Goal: Communication & Community: Share content

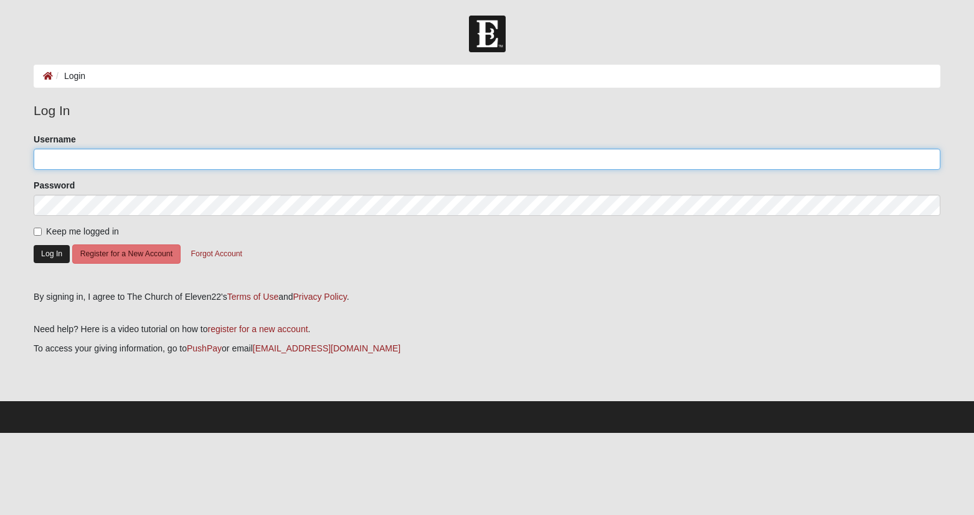
type input "kristenlauer"
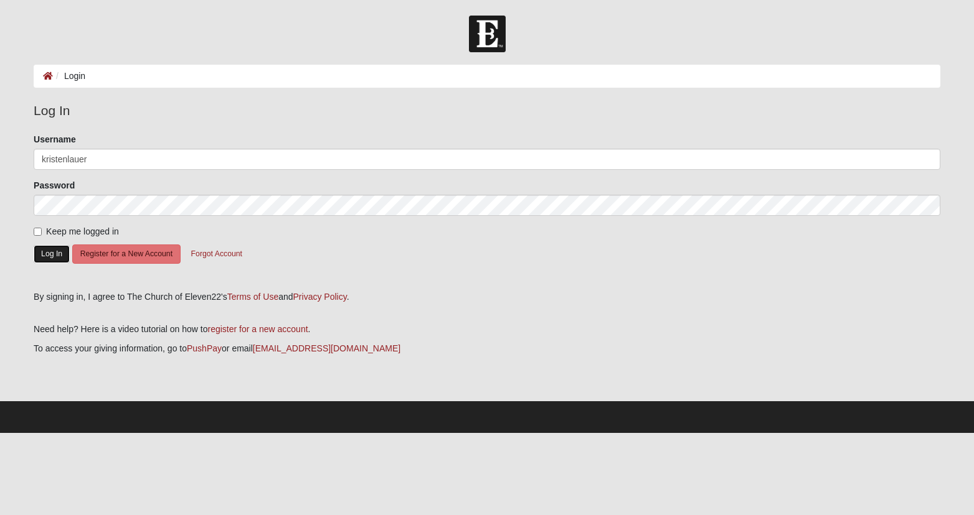
click at [57, 247] on button "Log In" at bounding box center [52, 254] width 36 height 18
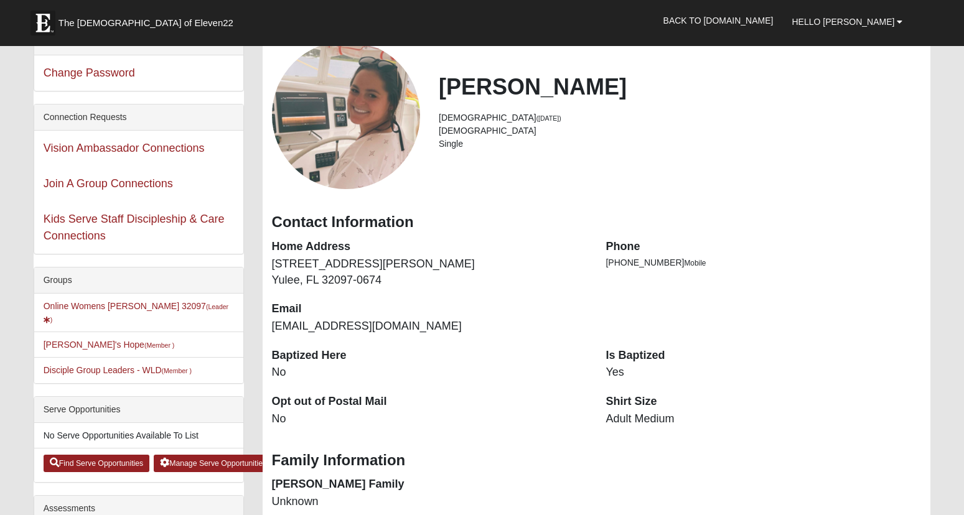
scroll to position [62, 0]
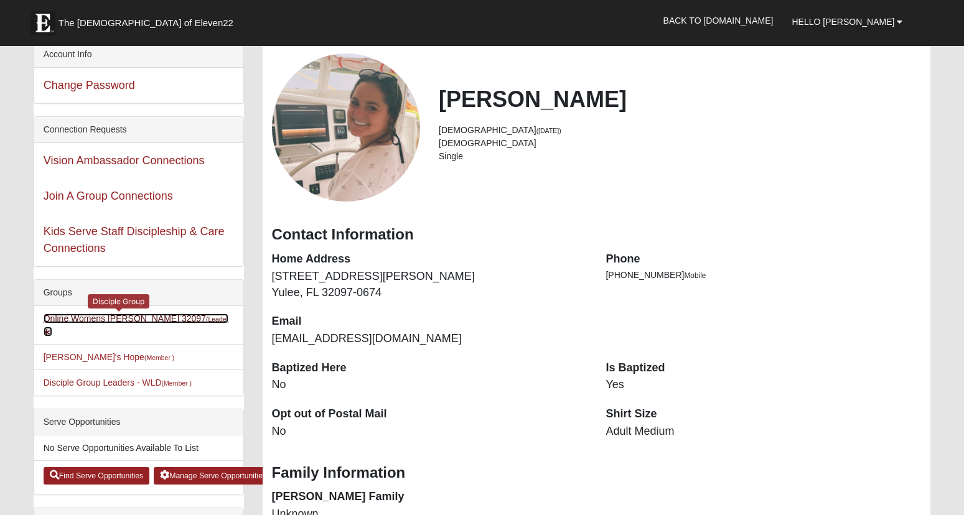
click at [123, 316] on link "Online Womens Lauer 32097 (Leader )" at bounding box center [136, 325] width 185 height 23
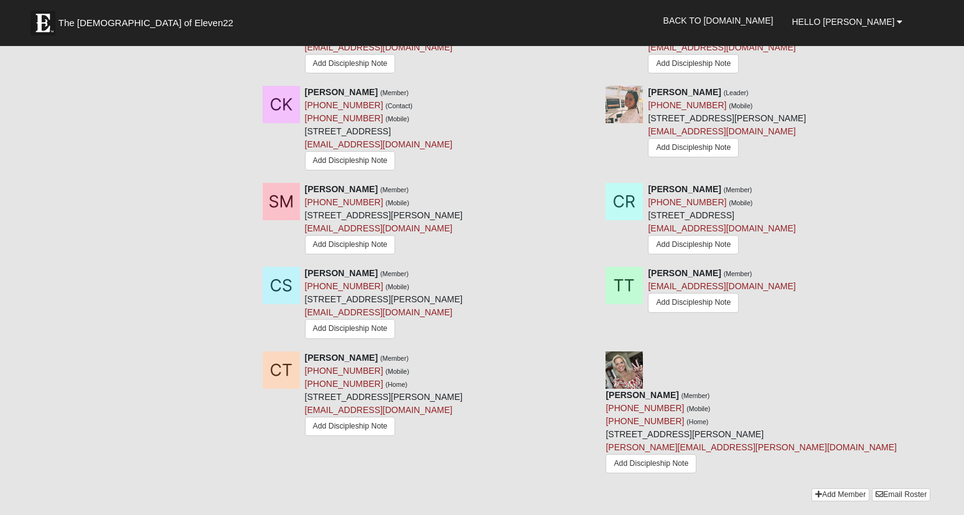
scroll to position [1279, 0]
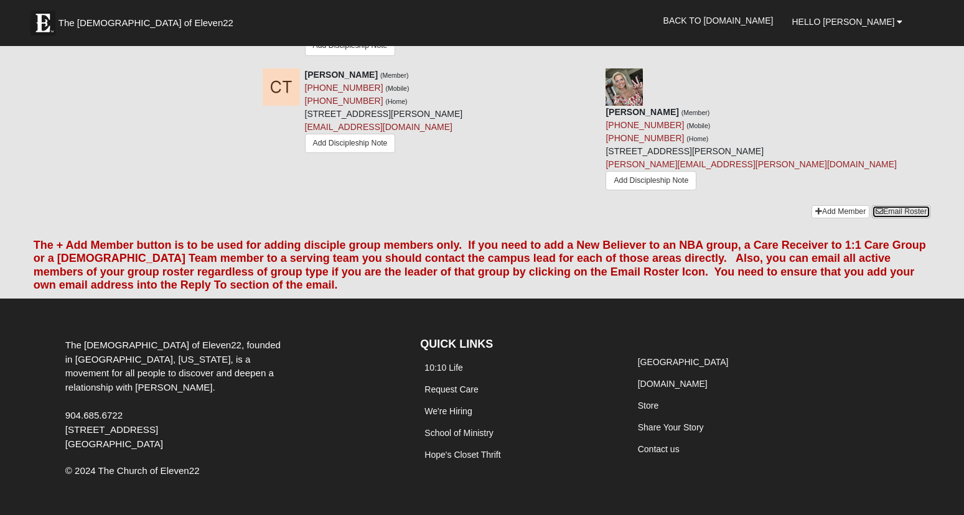
click at [900, 205] on link "Email Roster" at bounding box center [901, 211] width 59 height 13
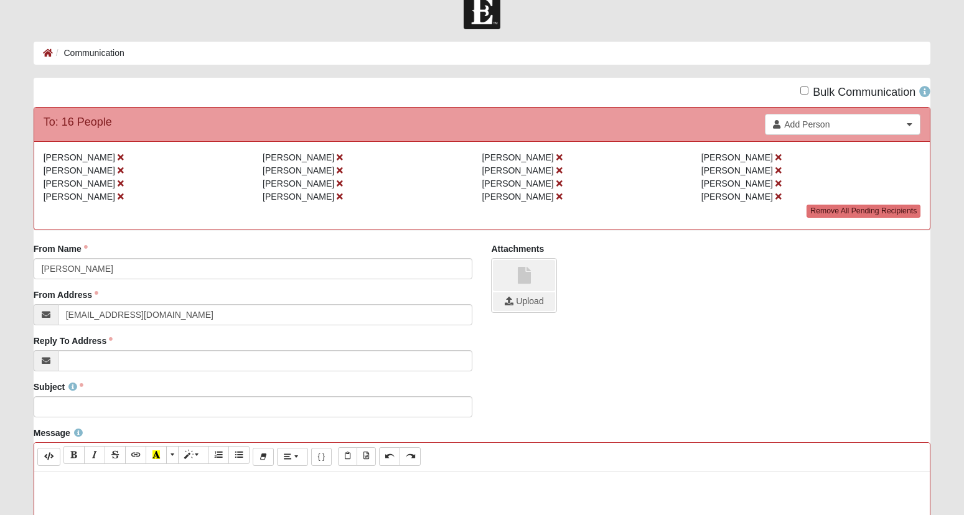
scroll to position [62, 0]
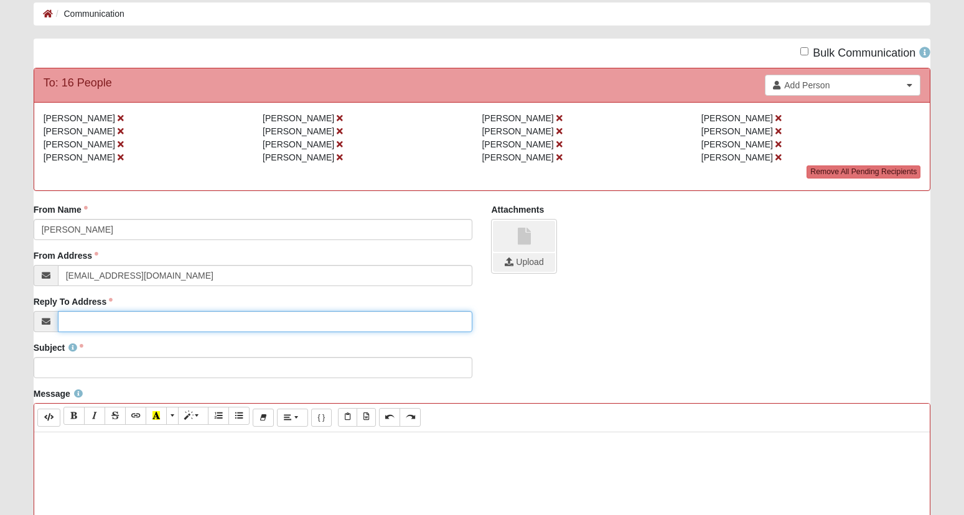
click at [200, 321] on input "Reply To Address" at bounding box center [265, 321] width 415 height 21
type input "[EMAIL_ADDRESS][DOMAIN_NAME]"
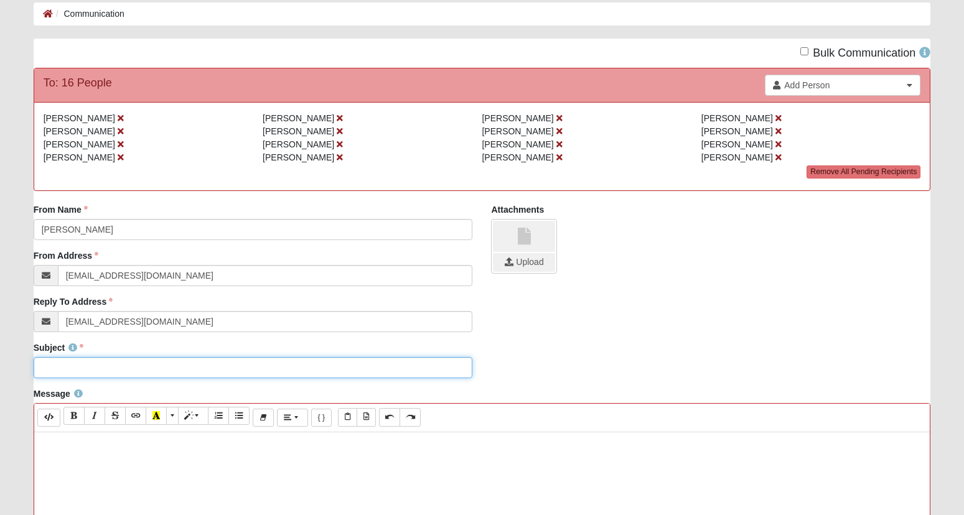
click at [208, 372] on input "Subject" at bounding box center [253, 367] width 439 height 21
type input "[PERSON_NAME] Week 7: Still Small Voice"
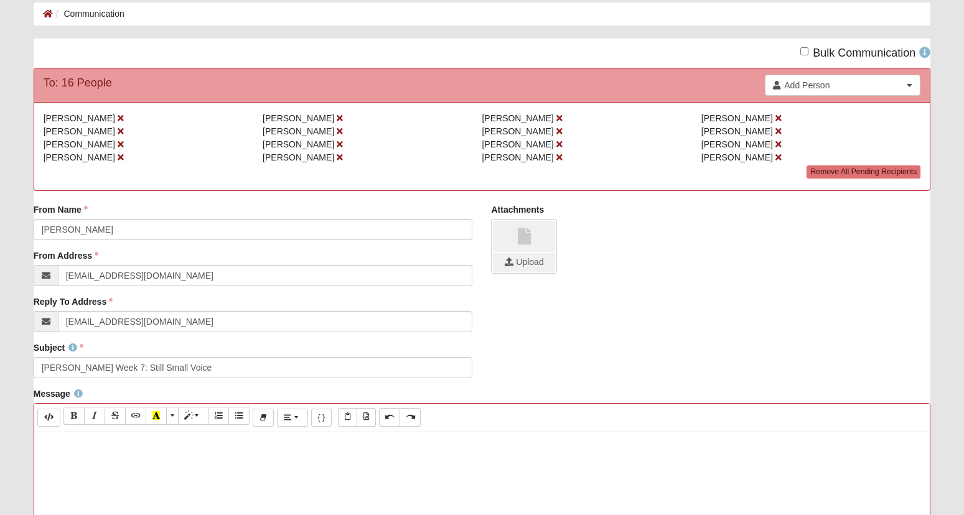
click at [143, 442] on p "Hey [DEMOGRAPHIC_DATA]," at bounding box center [482, 445] width 884 height 13
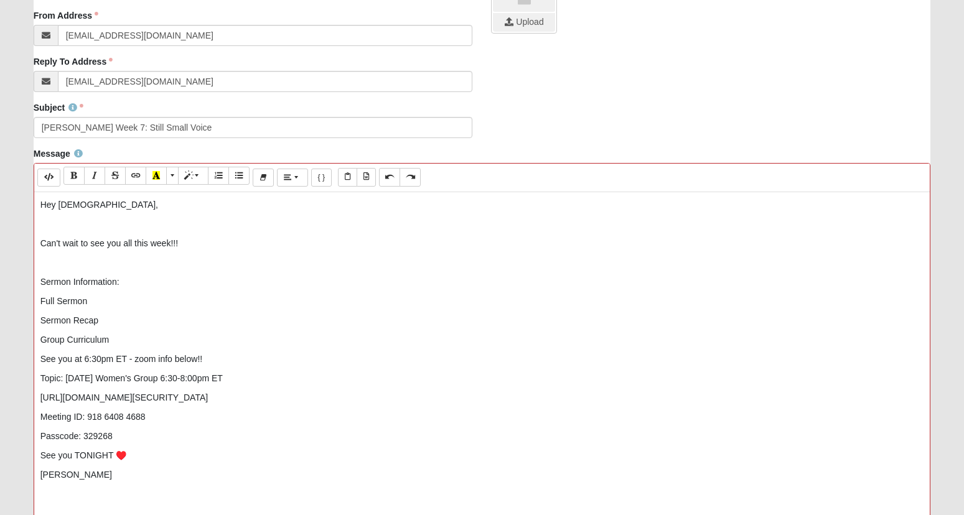
scroll to position [373, 0]
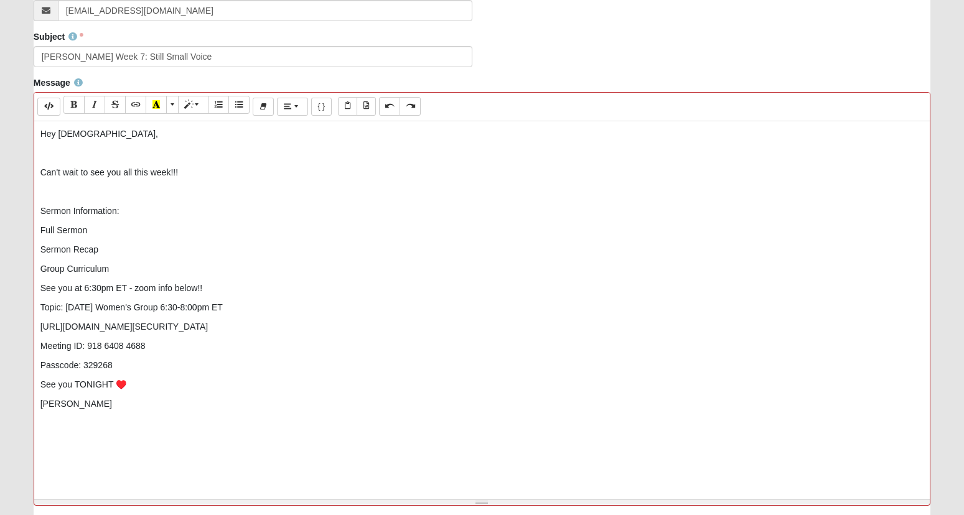
drag, startPoint x: 113, startPoint y: 268, endPoint x: 293, endPoint y: 266, distance: 180.5
click at [116, 267] on p "Group Curriculum" at bounding box center [482, 269] width 884 height 13
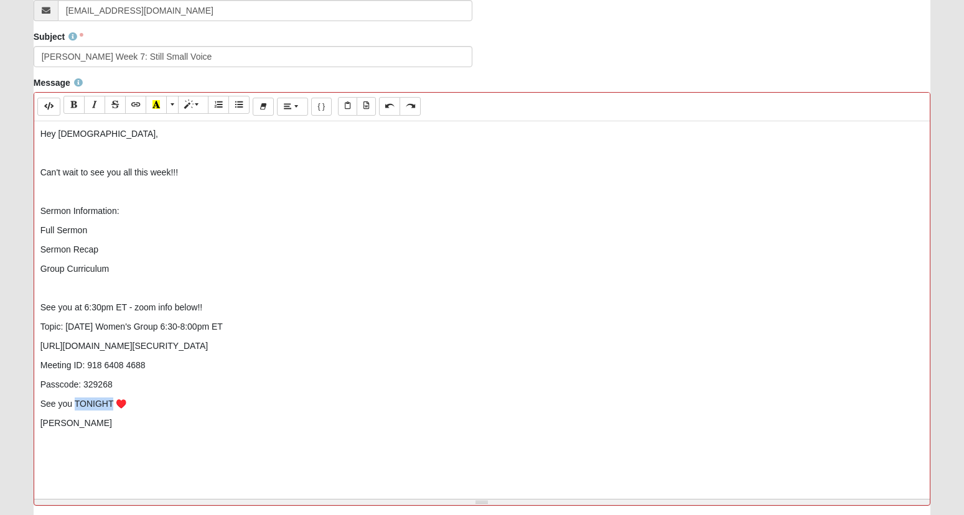
drag, startPoint x: 114, startPoint y: 400, endPoint x: 75, endPoint y: 401, distance: 38.6
click at [75, 401] on p "See you TONIGHT ♥️" at bounding box center [482, 404] width 884 height 13
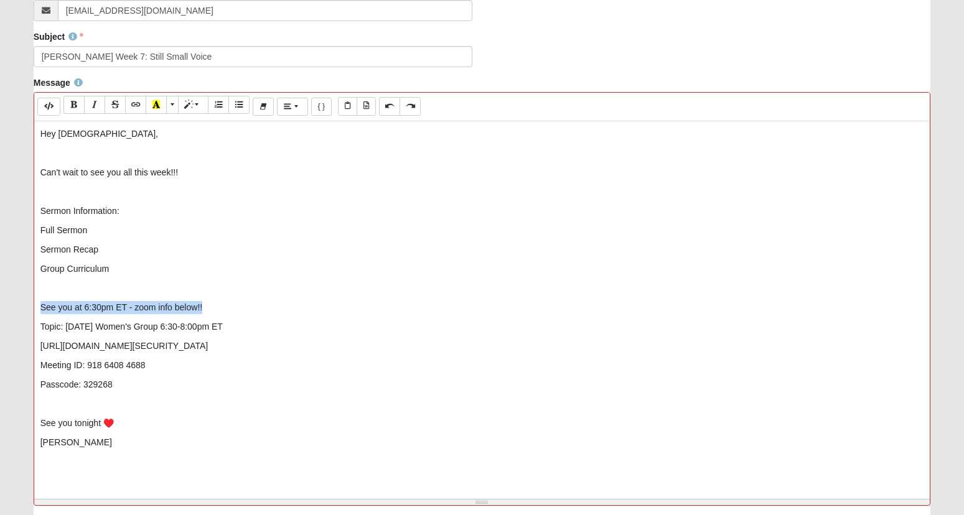
drag, startPoint x: 222, startPoint y: 304, endPoint x: 30, endPoint y: 303, distance: 191.7
click at [30, 303] on div "Message <p>Hey [DEMOGRAPHIC_DATA],&nbsp;</p><p><br></p><p>Can't wait to see you…" at bounding box center [482, 296] width 916 height 439
click at [74, 104] on icon "Bold (CTRL+B)" at bounding box center [73, 104] width 7 height 9
drag, startPoint x: 368, startPoint y: 345, endPoint x: 49, endPoint y: 312, distance: 320.4
click at [32, 337] on div "Message <p>Hey [DEMOGRAPHIC_DATA],&nbsp;</p><p><br></p><p>Can't wait to see you…" at bounding box center [482, 296] width 916 height 439
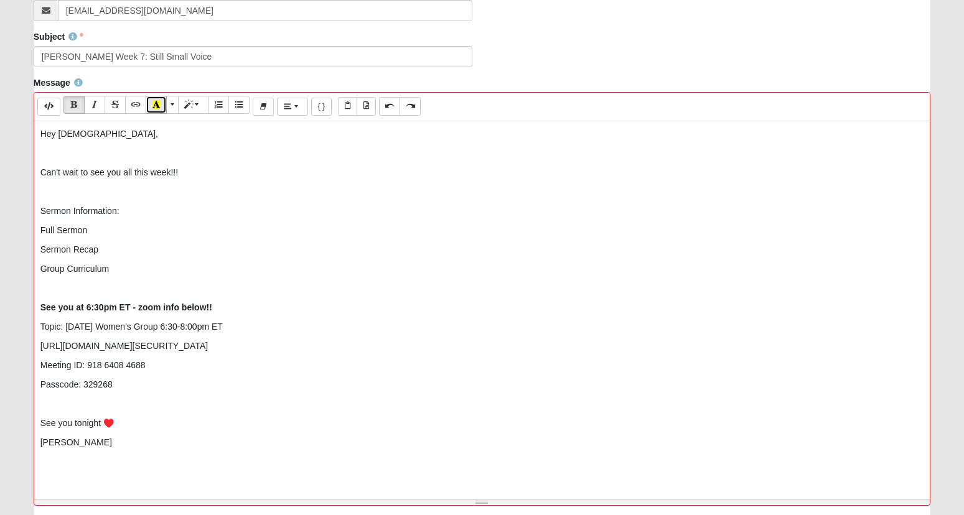
click at [160, 100] on icon "Recent Color" at bounding box center [156, 104] width 7 height 9
click at [87, 270] on p "Group Curriculum" at bounding box center [482, 269] width 884 height 13
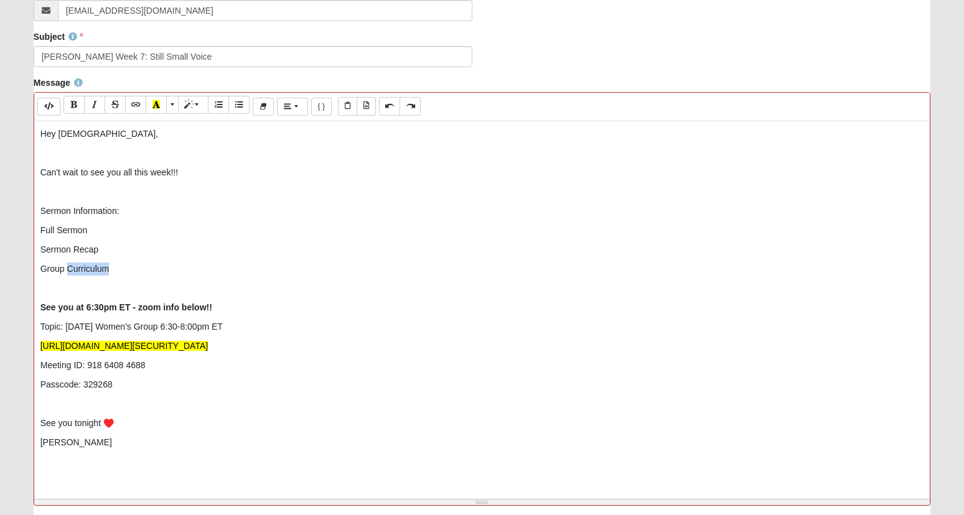
click at [87, 270] on p "Group Curriculum" at bounding box center [482, 269] width 884 height 13
click at [132, 108] on icon "Link (CTRL+K)" at bounding box center [135, 104] width 7 height 9
type input "Group Curriculum"
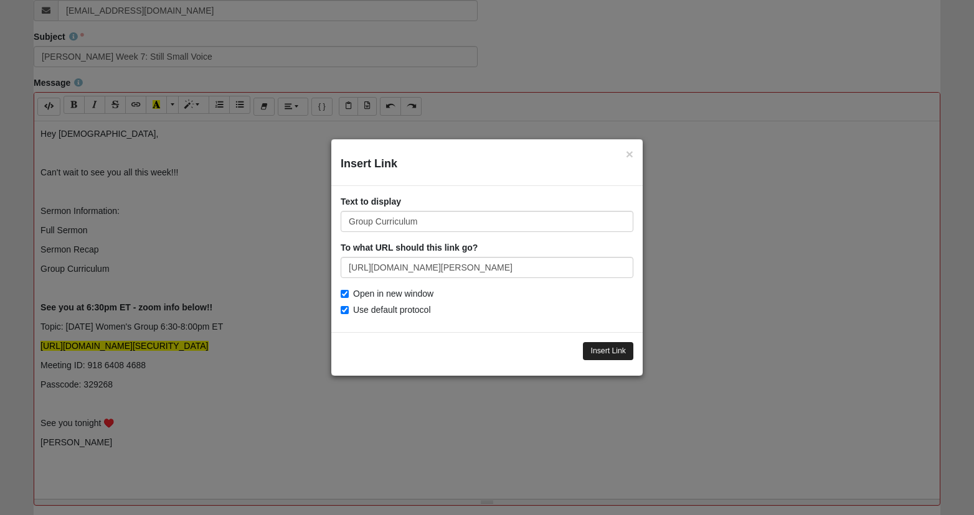
type input "[URL][DOMAIN_NAME][PERSON_NAME]"
click at [598, 351] on input "Insert Link" at bounding box center [608, 351] width 50 height 18
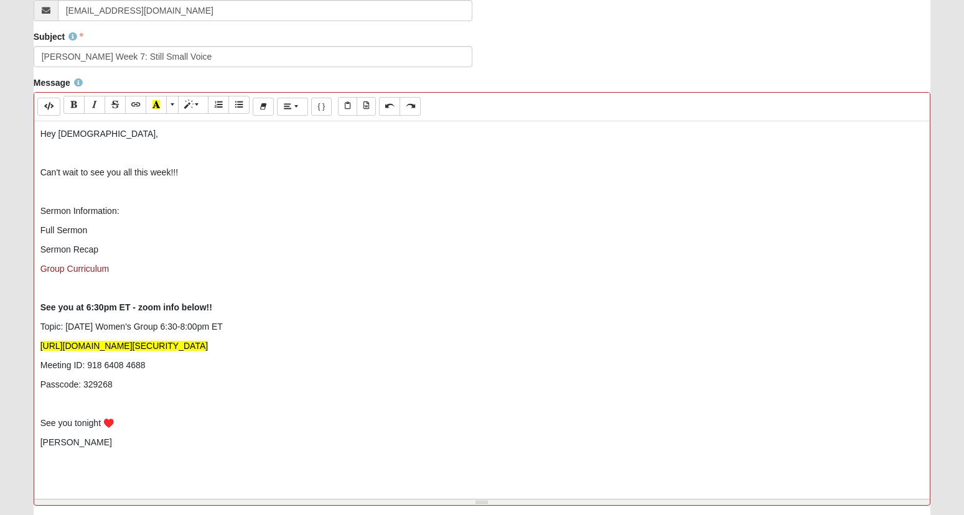
click at [75, 248] on p "Sermon Recap" at bounding box center [482, 249] width 884 height 13
click at [135, 108] on icon "Link (CTRL+K)" at bounding box center [135, 104] width 7 height 9
type input "Sermon Recap"
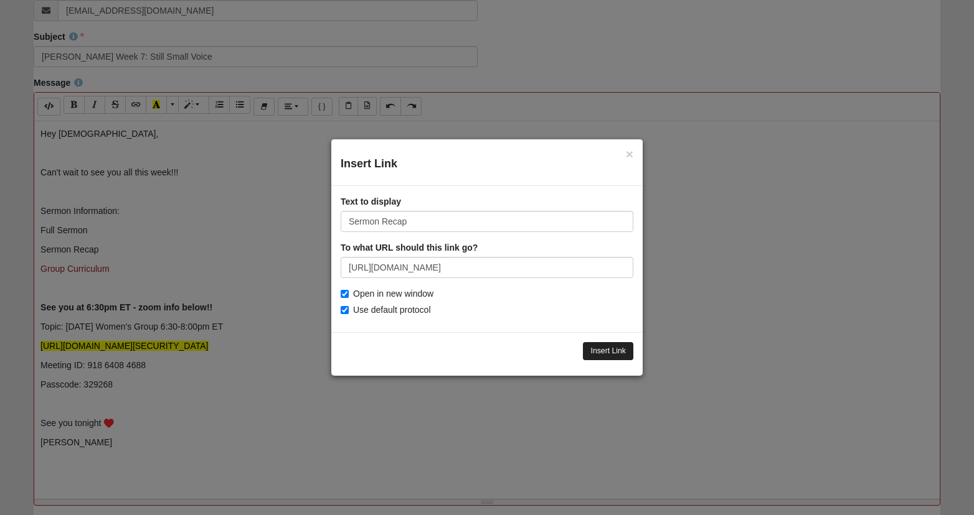
type input "[URL][DOMAIN_NAME]"
click at [619, 357] on input "Insert Link" at bounding box center [608, 351] width 50 height 18
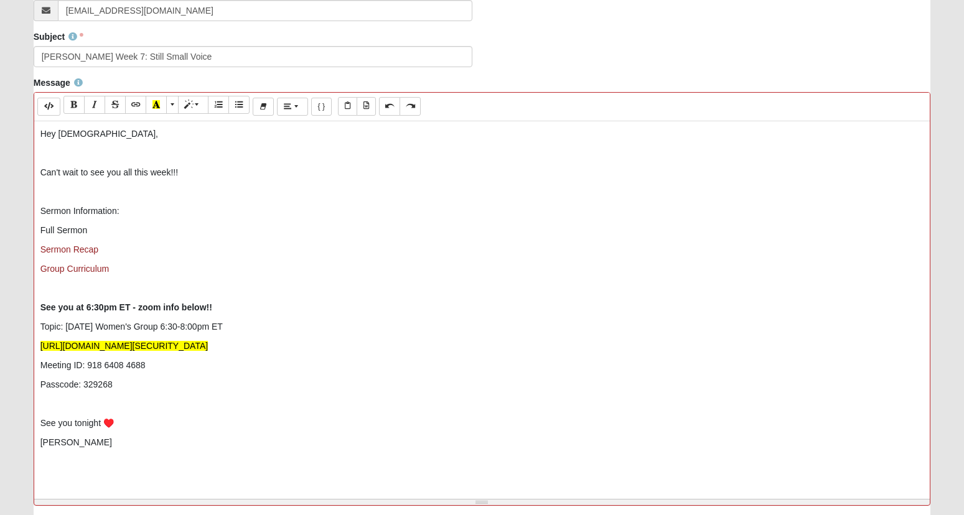
click at [59, 227] on p "Full Sermon" at bounding box center [482, 230] width 884 height 13
click at [133, 107] on icon "Link (CTRL+K)" at bounding box center [135, 104] width 7 height 9
type input "Full Sermon"
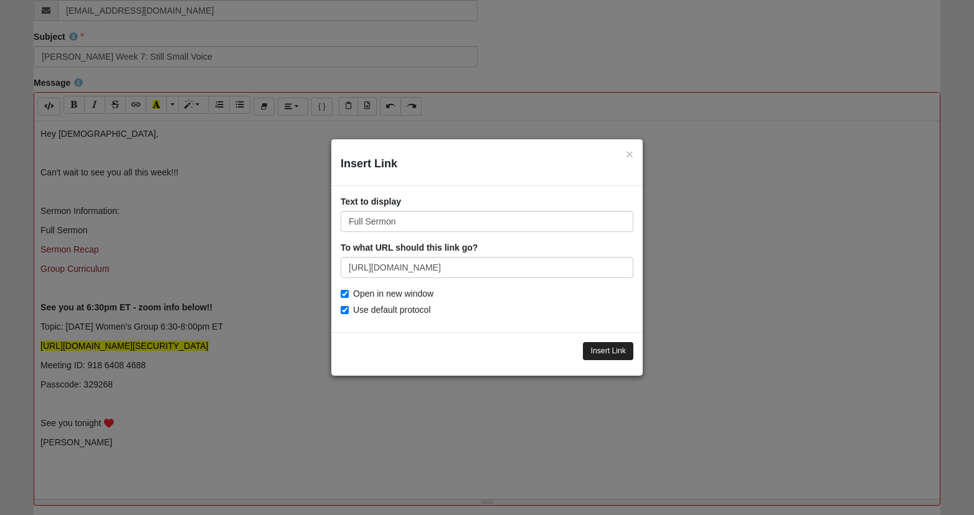
type input "[URL][DOMAIN_NAME]"
click at [616, 349] on input "Insert Link" at bounding box center [608, 351] width 50 height 18
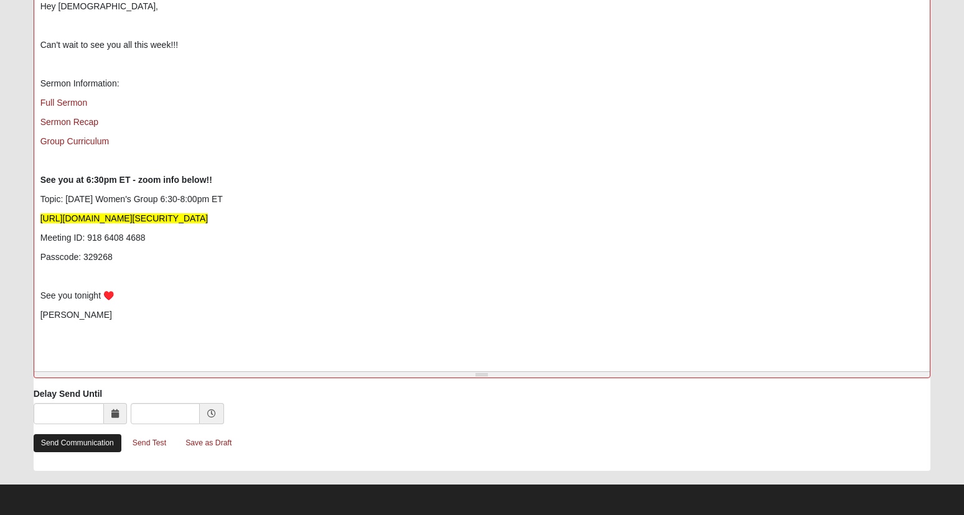
scroll to position [502, 0]
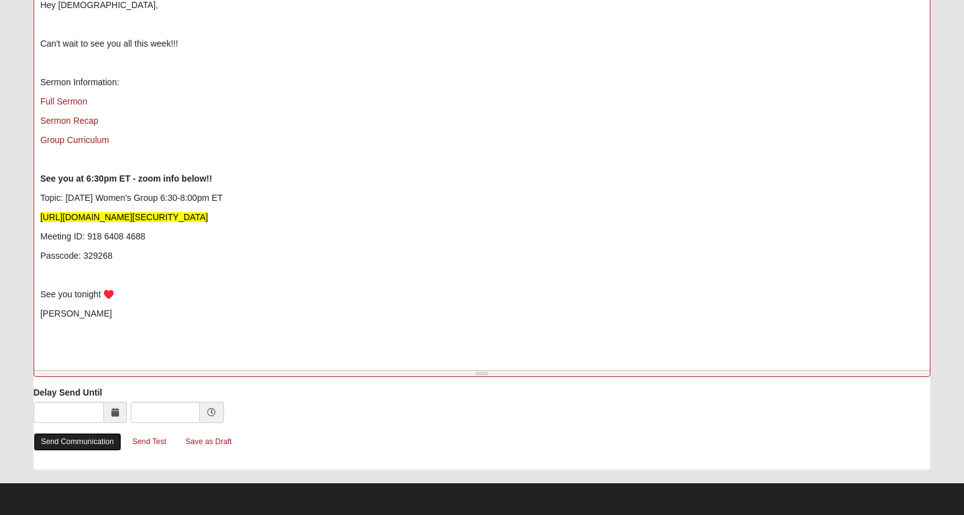
click at [70, 441] on link "Send Communication" at bounding box center [78, 442] width 88 height 18
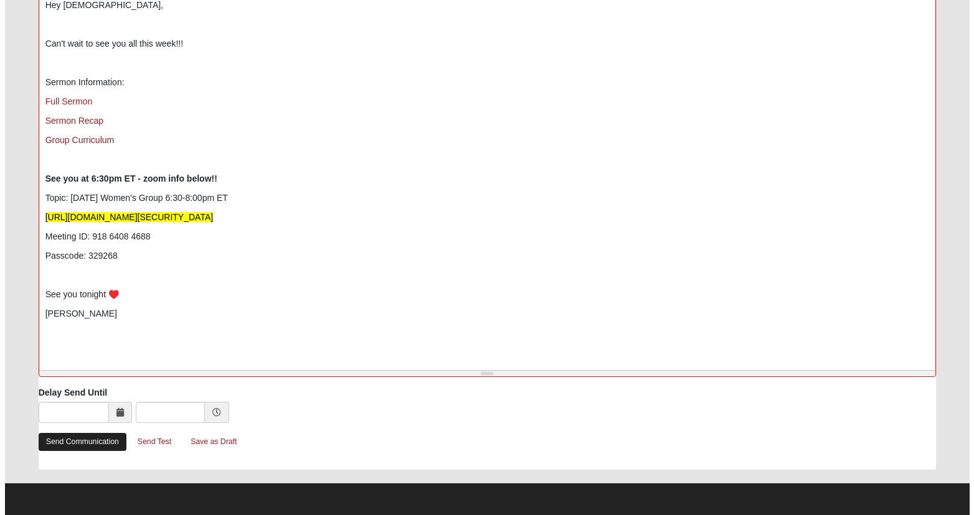
scroll to position [0, 0]
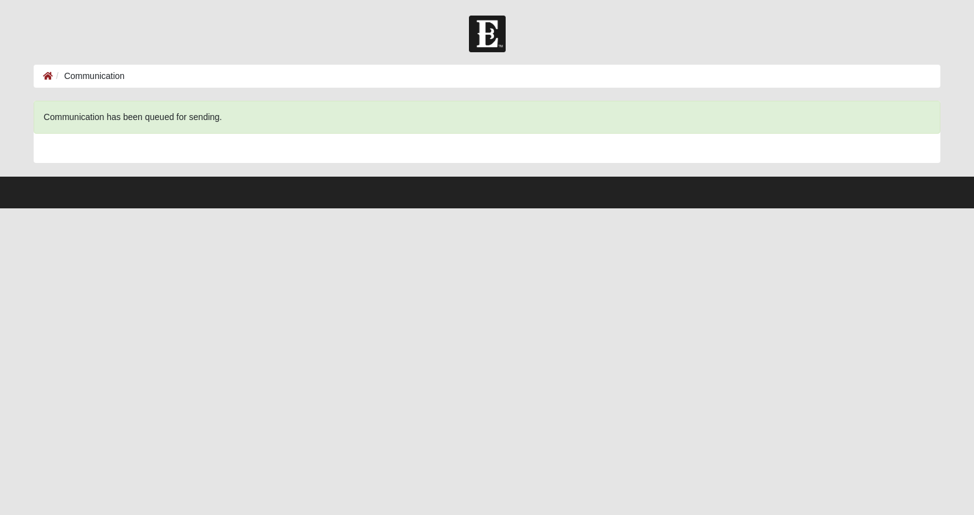
click at [907, 209] on html "Hello [PERSON_NAME] My Account Log Out Communication Communication Error" at bounding box center [487, 104] width 974 height 209
